Goal: Task Accomplishment & Management: Complete application form

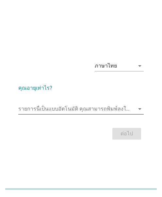
drag, startPoint x: 106, startPoint y: 107, endPoint x: 105, endPoint y: 110, distance: 3.4
click at [106, 107] on input "รายการนี้เป็นแบบอัตโนมัติ คุณสามารถพิมพ์ลงในรายการนี้" at bounding box center [76, 109] width 116 height 10
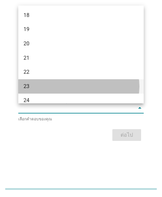
click at [40, 90] on div "23" at bounding box center [76, 87] width 105 height 8
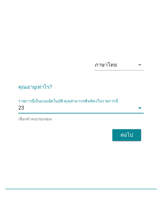
click at [132, 138] on div "ต่อไป" at bounding box center [127, 135] width 18 height 8
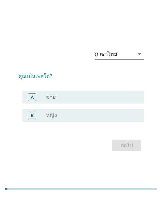
drag, startPoint x: 84, startPoint y: 113, endPoint x: 92, endPoint y: 120, distance: 10.7
click at [84, 113] on div "radio_button_unchecked หญิง" at bounding box center [89, 115] width 87 height 7
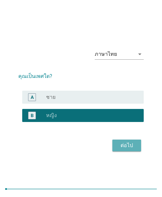
drag, startPoint x: 132, startPoint y: 146, endPoint x: 158, endPoint y: 150, distance: 26.8
click at [148, 148] on div "ภาษาไทย arrow_drop_down คุณเป็นเพศใด? A radio_button_unchecked ชาย B radio_butt…" at bounding box center [81, 99] width 136 height 120
click at [125, 144] on div "ต่อไป" at bounding box center [127, 146] width 18 height 8
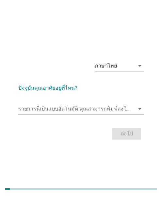
click at [106, 101] on div "รายการนี้เป็นแบบอัตโนมัติ [PERSON_NAME]พิมพ์ลงในรายการนี้ arrow_drop_down" at bounding box center [80, 110] width 125 height 21
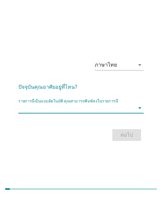
drag, startPoint x: 106, startPoint y: 107, endPoint x: 103, endPoint y: 116, distance: 9.0
click at [105, 108] on input "รายการนี้เป็นแบบอัตโนมัติ คุณสามารถพิมพ์ลงในรายการนี้" at bounding box center [76, 108] width 116 height 10
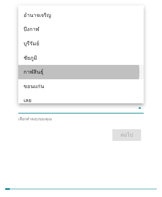
click at [38, 78] on div "กาฬสินธุ์" at bounding box center [80, 72] width 125 height 14
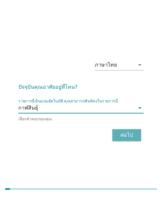
drag, startPoint x: 134, startPoint y: 132, endPoint x: 43, endPoint y: 187, distance: 106.6
click at [132, 133] on div "ต่อไป" at bounding box center [127, 135] width 18 height 8
